Goal: Complete application form

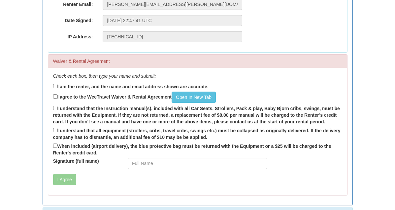
scroll to position [147, 0]
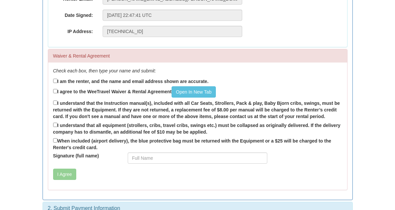
type input "67 Pleasant Ave, Dundas ON, L9H3T2"
click at [58, 79] on label "I am the renter, and the name and email address shown are accurate." at bounding box center [131, 80] width 156 height 7
click at [57, 79] on input "I am the renter, and the name and email address shown are accurate." at bounding box center [55, 81] width 4 height 4
checkbox input "true"
click at [182, 91] on link "Open In New Tab" at bounding box center [194, 91] width 44 height 11
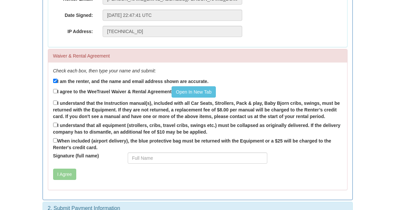
click at [55, 89] on input "I agree to the WeeTravel Waiver & Rental Agreement Open In New Tab" at bounding box center [55, 91] width 4 height 4
checkbox input "true"
click at [53, 101] on input "I understand that the Instruction manual(s), included with all Car Seats, Strol…" at bounding box center [55, 102] width 4 height 4
checkbox input "true"
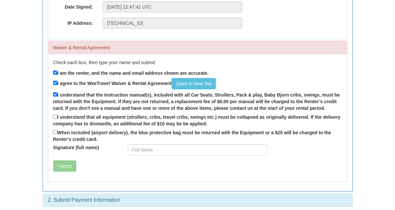
scroll to position [155, 0]
click at [55, 116] on input "I understand that all equipment (strollers, cribs, travel cribs, swings etc.) m…" at bounding box center [55, 117] width 4 height 4
checkbox input "true"
click at [53, 130] on input "When included (airport delivery), the blue protective bag must be returned with…" at bounding box center [55, 132] width 4 height 4
checkbox input "true"
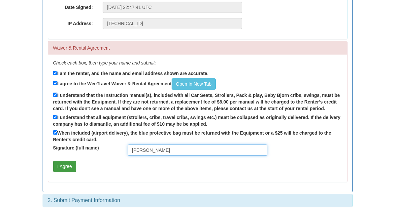
type input "Emily Arndt"
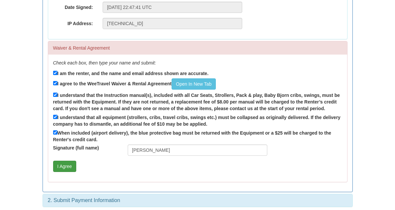
click at [70, 160] on button "I Agree" at bounding box center [64, 165] width 23 height 11
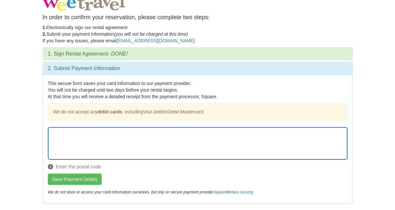
scroll to position [6, 0]
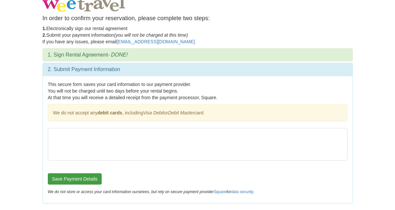
click at [91, 178] on button "Save Payment Details" at bounding box center [75, 178] width 54 height 11
